Goal: Find specific page/section: Find specific page/section

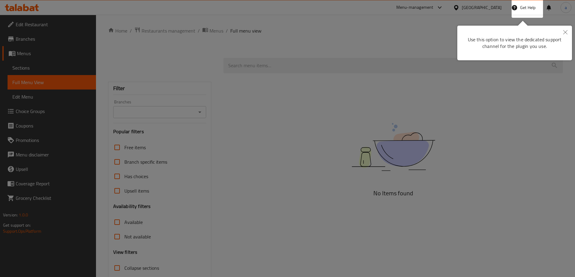
click at [567, 32] on button "Close" at bounding box center [564, 33] width 13 height 14
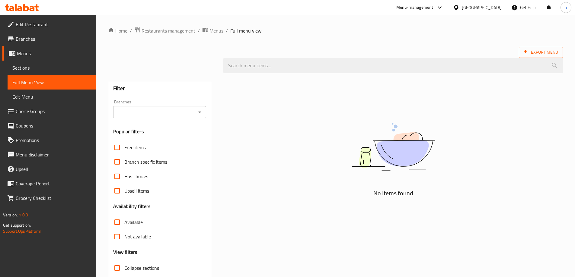
click at [473, 10] on div "[GEOGRAPHIC_DATA]" at bounding box center [482, 7] width 40 height 7
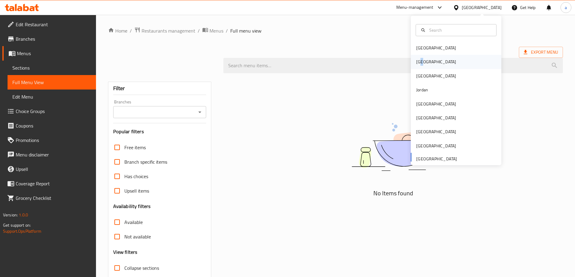
click at [417, 66] on div "[GEOGRAPHIC_DATA]" at bounding box center [435, 62] width 49 height 14
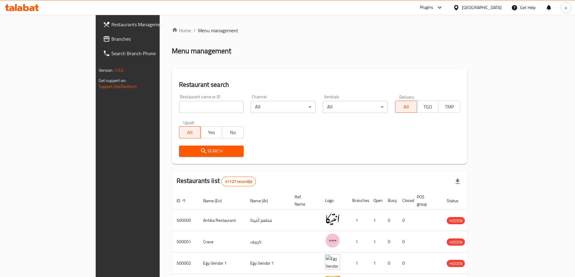
click at [111, 38] on span "Branches" at bounding box center [148, 38] width 75 height 7
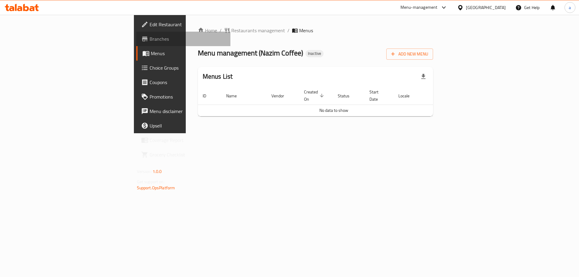
click at [150, 42] on span "Branches" at bounding box center [188, 38] width 76 height 7
